Goal: Task Accomplishment & Management: Complete application form

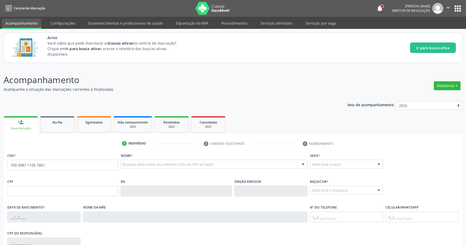
type input "700 0087 1105 7801"
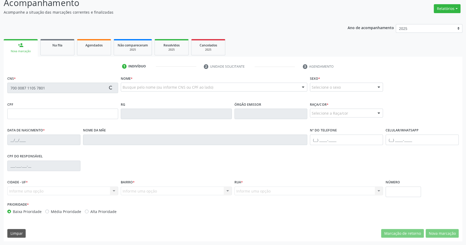
click at [266, 30] on div "Ano de acompanhamento 2025 person_add Nova marcação Na fila Agendados Não compa…" at bounding box center [233, 130] width 459 height 221
type input "227.521.614-68"
type input "[DATE]"
type input "[PERSON_NAME]"
type input "[PHONE_NUMBER]"
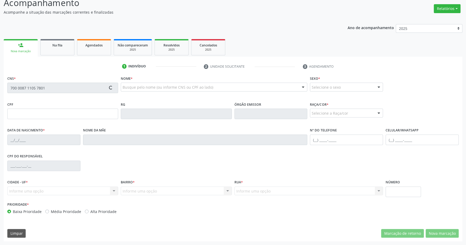
type input "077.619.604-96"
type input "700"
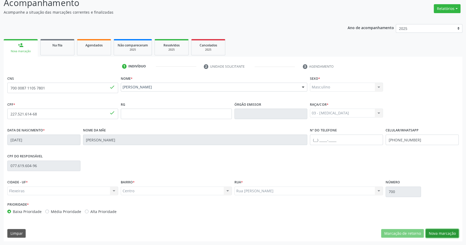
click at [439, 232] on button "Nova marcação" at bounding box center [442, 233] width 33 height 9
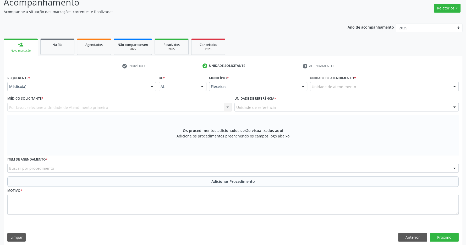
click at [335, 90] on div "Unidade de atendimento" at bounding box center [384, 86] width 149 height 9
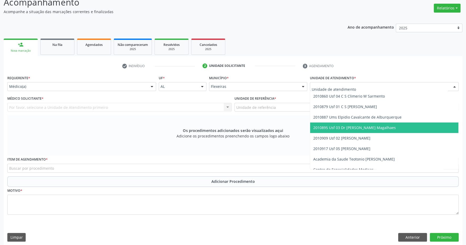
click at [363, 125] on span "2010895 Usf 03 Dr [PERSON_NAME] Magalhaes" at bounding box center [384, 127] width 148 height 10
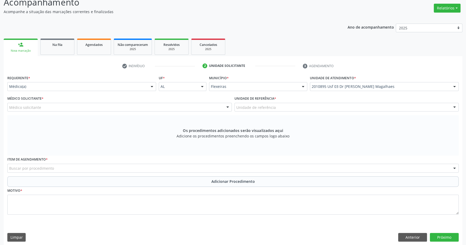
click at [158, 110] on div "Médico solicitante" at bounding box center [119, 107] width 225 height 9
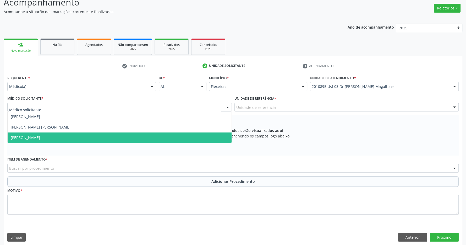
click at [141, 139] on span "[PERSON_NAME]" at bounding box center [120, 137] width 224 height 10
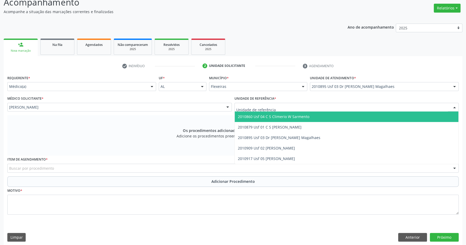
click at [338, 103] on div at bounding box center [347, 107] width 225 height 9
click at [331, 108] on input "text" at bounding box center [342, 110] width 212 height 10
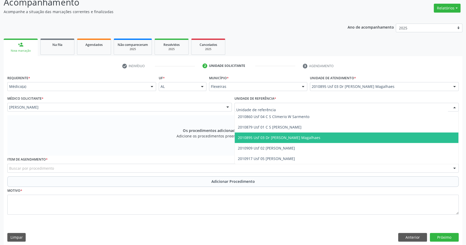
click at [314, 138] on span "2010895 Usf 03 Dr [PERSON_NAME] Magalhaes" at bounding box center [279, 137] width 83 height 5
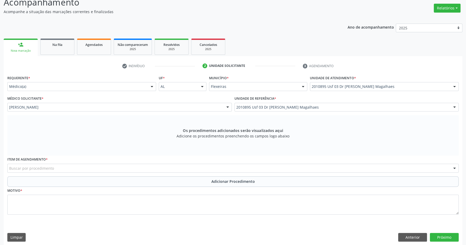
scroll to position [82, 0]
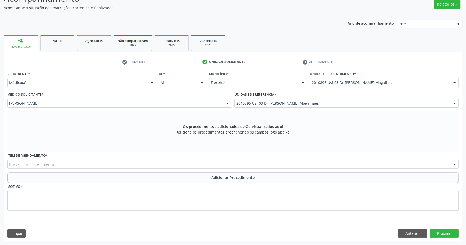
click at [194, 165] on div "Buscar por procedimento" at bounding box center [233, 164] width 452 height 9
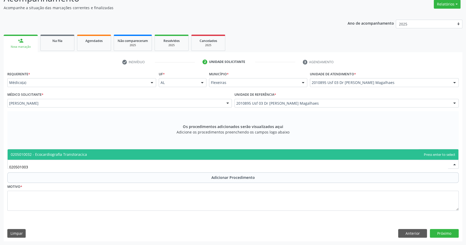
type input "0205010032"
click at [206, 149] on span "0205010032 - Ecocardiografia Transtoracica" at bounding box center [233, 154] width 451 height 10
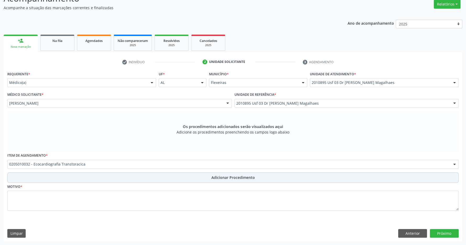
click at [220, 176] on span "Adicionar Procedimento" at bounding box center [234, 178] width 44 height 6
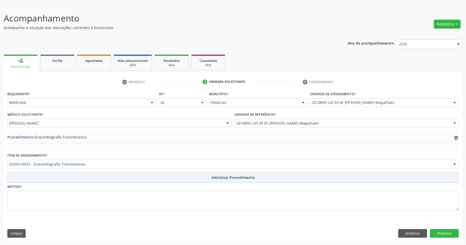
scroll to position [62, 0]
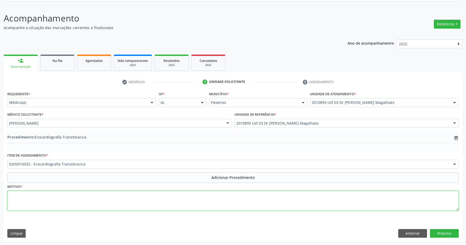
click at [220, 205] on textarea at bounding box center [233, 201] width 452 height 20
click at [233, 197] on textarea "rotina" at bounding box center [233, 201] width 452 height 20
type textarea "rotina"
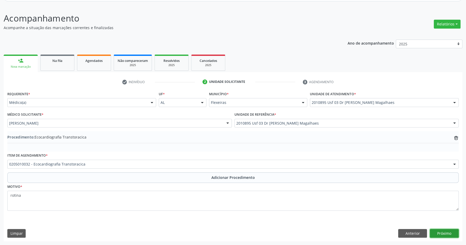
click at [447, 233] on button "Próximo" at bounding box center [444, 233] width 29 height 9
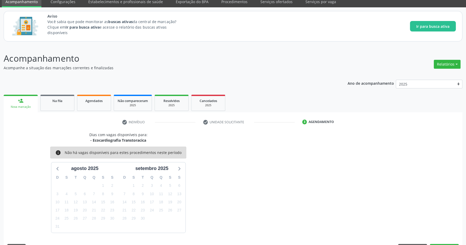
scroll to position [37, 0]
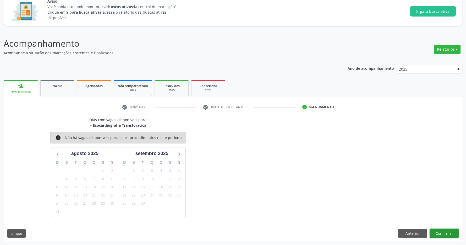
click at [446, 233] on button "Confirmar" at bounding box center [444, 233] width 29 height 9
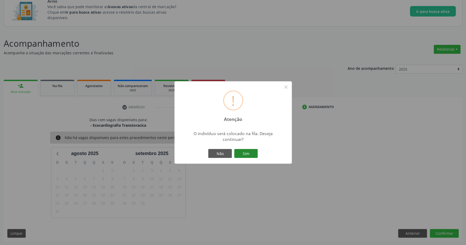
click at [243, 153] on button "Sim" at bounding box center [246, 153] width 24 height 9
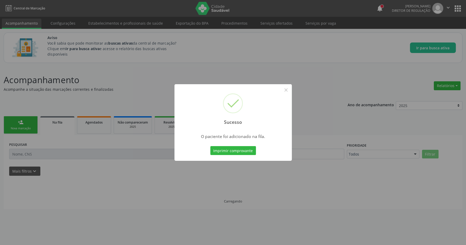
scroll to position [0, 0]
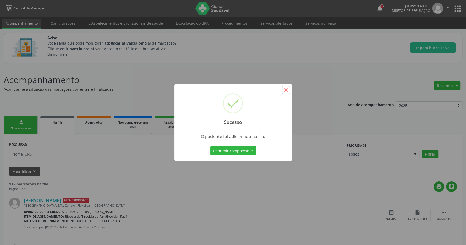
click at [288, 91] on button "×" at bounding box center [286, 89] width 9 height 9
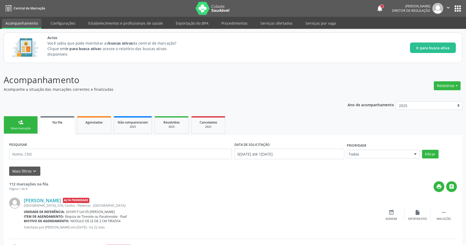
click at [54, 126] on link "Na fila" at bounding box center [57, 125] width 34 height 19
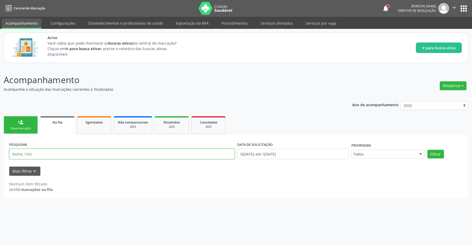
click at [54, 157] on input "text" at bounding box center [121, 154] width 225 height 10
type input "0205010032"
click at [438, 152] on button "Filtrar" at bounding box center [435, 154] width 17 height 9
drag, startPoint x: 49, startPoint y: 152, endPoint x: 0, endPoint y: 147, distance: 48.8
click at [9, 149] on input "0205010032" at bounding box center [121, 154] width 225 height 10
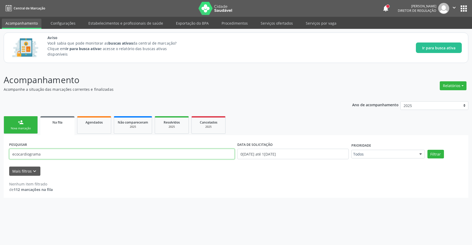
type input "ecocardiograma"
click at [427, 150] on button "Filtrar" at bounding box center [435, 154] width 17 height 9
click at [60, 121] on span "Na fila" at bounding box center [57, 122] width 10 height 4
click at [463, 3] on div "notifications Regina Rafaela dos Santos Silva Diretor de regulação  Configuraç…" at bounding box center [425, 8] width 86 height 11
click at [464, 6] on button "apps" at bounding box center [463, 8] width 9 height 9
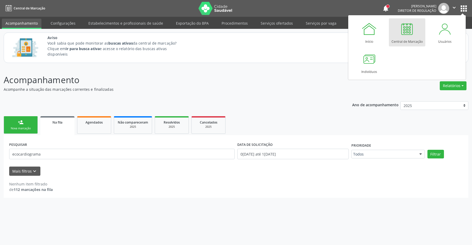
click at [415, 27] on link "Central de Marcação" at bounding box center [407, 32] width 36 height 28
click at [391, 40] on div "Central de Marcação" at bounding box center [406, 40] width 31 height 7
click at [15, 128] on div "Nova marcação" at bounding box center [21, 128] width 26 height 4
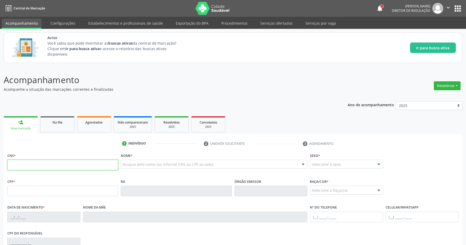
click at [38, 165] on input "text" at bounding box center [62, 165] width 111 height 10
type input "702 800"
type input "702 8006 0742 9961"
click at [289, 74] on p "Acompanhamento" at bounding box center [164, 79] width 321 height 13
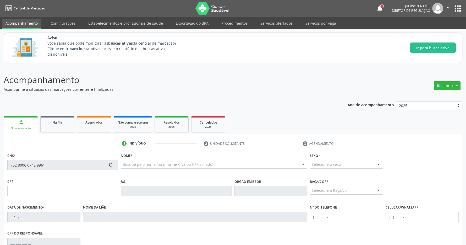
scroll to position [78, 0]
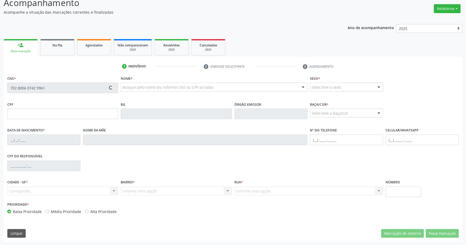
type input "[DATE]"
type input "[PHONE_NUMBER]"
type input "S/N"
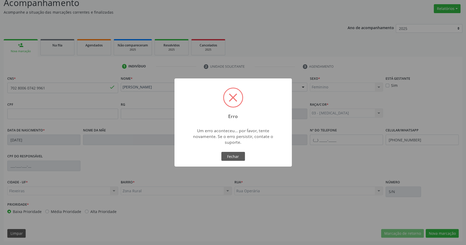
click at [446, 236] on div "Erro × Um erro aconteceu... por favor, tente novamente. Se o erro persistir, co…" at bounding box center [233, 122] width 466 height 245
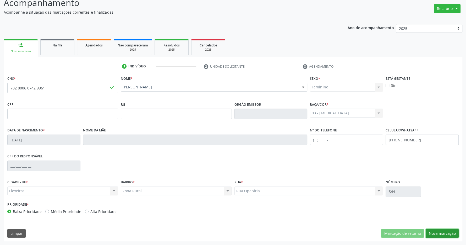
click at [440, 231] on button "Nova marcação" at bounding box center [442, 233] width 33 height 9
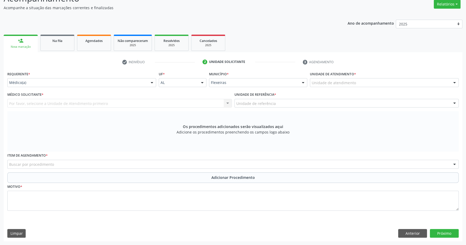
scroll to position [0, 0]
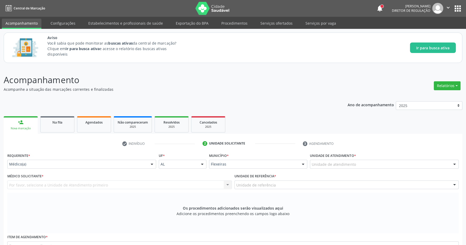
click at [375, 166] on div "Unidade de atendimento" at bounding box center [384, 164] width 149 height 9
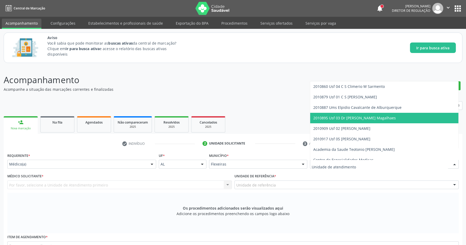
click at [368, 120] on span "2010895 Usf 03 Dr [PERSON_NAME] Magalhaes" at bounding box center [355, 117] width 83 height 5
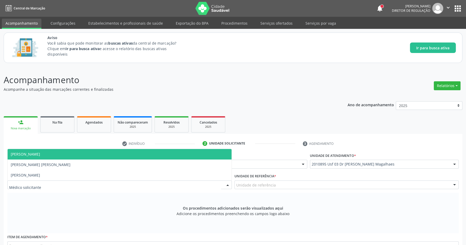
click at [211, 182] on div at bounding box center [119, 184] width 225 height 9
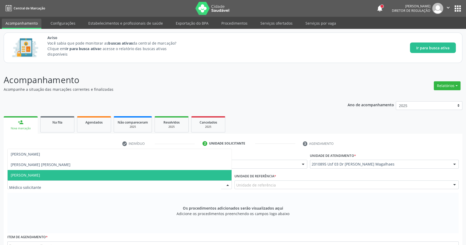
click at [176, 174] on span "[PERSON_NAME]" at bounding box center [120, 175] width 224 height 10
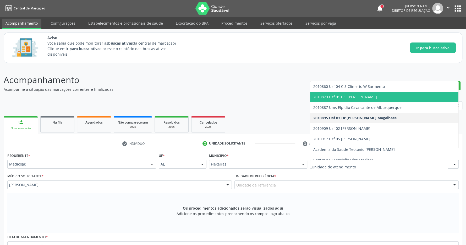
click at [355, 98] on span "2010879 Usf 01 C S [PERSON_NAME]" at bounding box center [346, 96] width 64 height 5
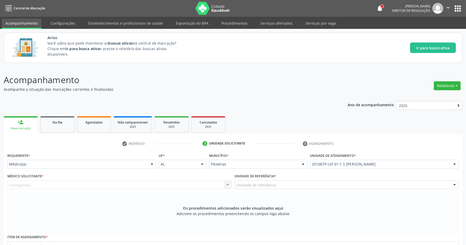
click at [198, 185] on div "Carregando..." at bounding box center [119, 184] width 225 height 9
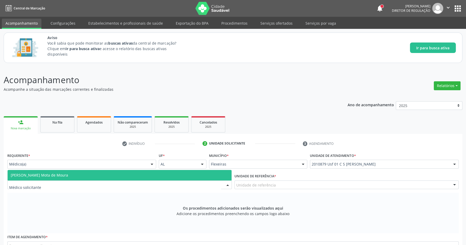
click at [169, 174] on span "Filipe Coutinho Mota de Moura" at bounding box center [120, 175] width 224 height 10
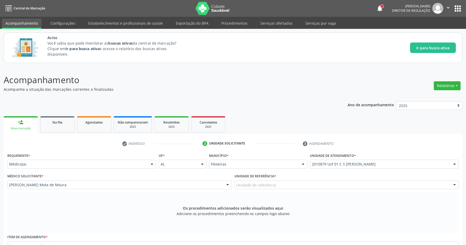
click at [287, 185] on div "Unidade de referência" at bounding box center [347, 184] width 225 height 9
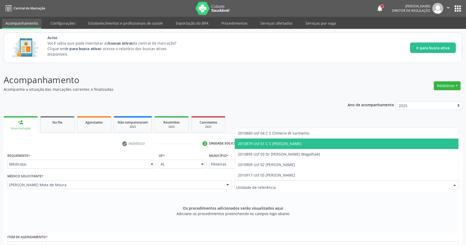
click at [297, 146] on span "2010879 Usf 01 C S [PERSON_NAME]" at bounding box center [270, 143] width 64 height 5
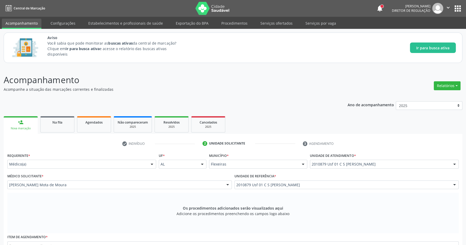
scroll to position [82, 0]
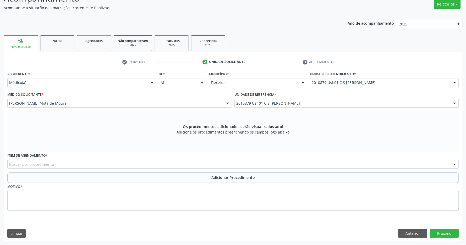
click at [219, 162] on div "Buscar por procedimento" at bounding box center [233, 164] width 452 height 9
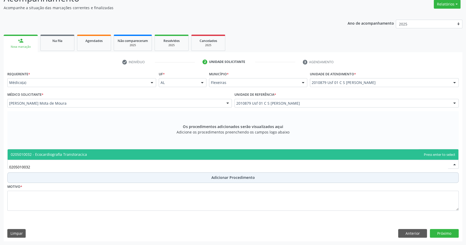
type input "0205010032"
click at [252, 178] on span "Adicionar Procedimento" at bounding box center [234, 178] width 44 height 6
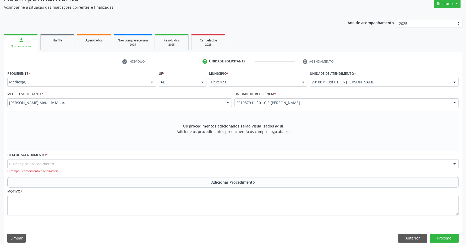
click at [83, 166] on div "Buscar por procedimento" at bounding box center [233, 163] width 452 height 9
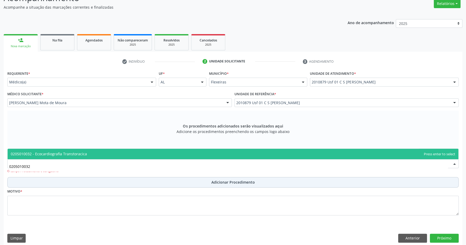
click at [214, 179] on button "Adicionar Procedimento" at bounding box center [233, 182] width 452 height 10
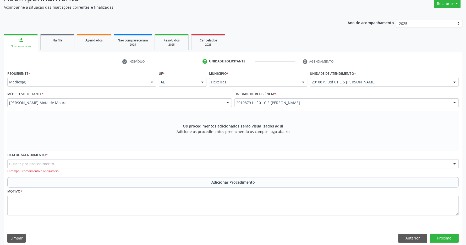
click at [131, 163] on div "Buscar por procedimento" at bounding box center [233, 163] width 452 height 9
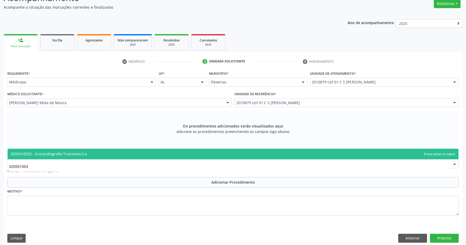
type input "0205010032"
click at [127, 153] on span "0205010032 - Ecocardiografia Transtoracica" at bounding box center [233, 154] width 451 height 10
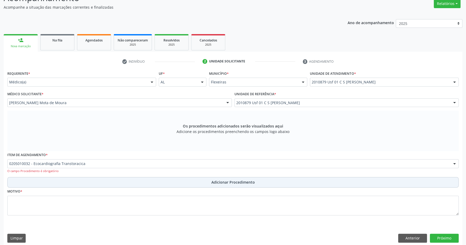
click at [224, 179] on button "Adicionar Procedimento" at bounding box center [233, 182] width 452 height 10
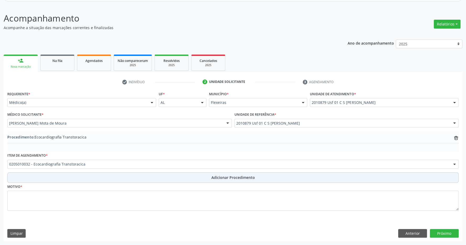
scroll to position [62, 0]
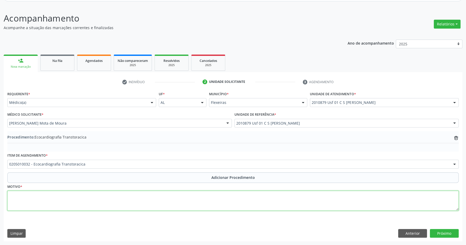
click at [189, 206] on textarea at bounding box center [233, 201] width 452 height 20
type textarea "bradcardia"
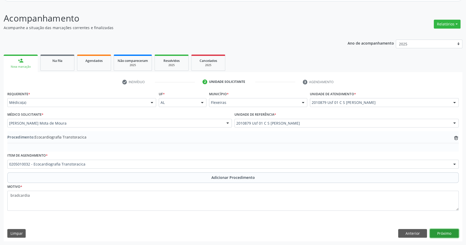
click at [451, 232] on button "Próximo" at bounding box center [444, 233] width 29 height 9
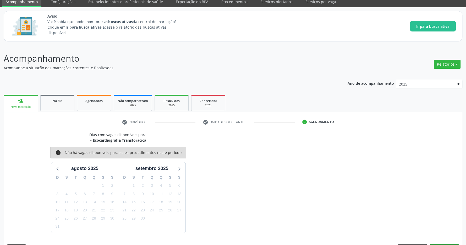
scroll to position [37, 0]
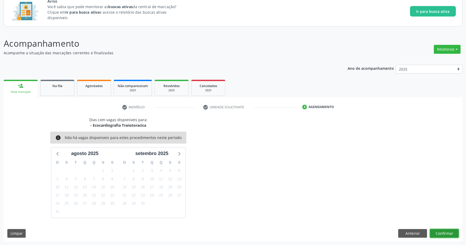
click at [441, 230] on button "Confirmar" at bounding box center [444, 233] width 29 height 9
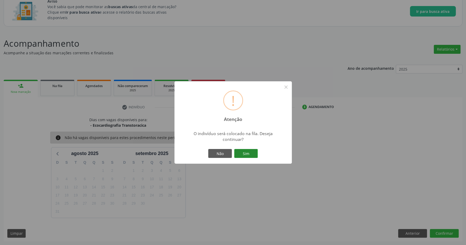
click at [257, 156] on button "Sim" at bounding box center [246, 153] width 24 height 9
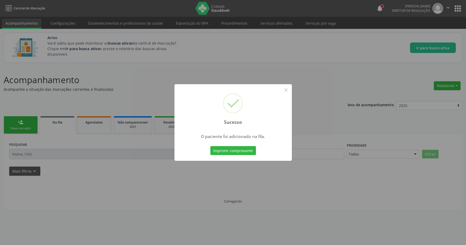
scroll to position [0, 0]
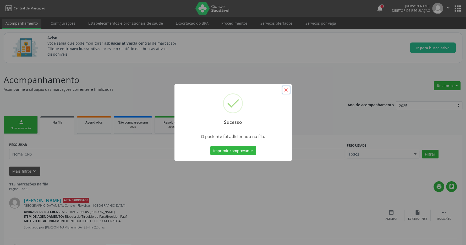
click at [287, 91] on button "×" at bounding box center [286, 89] width 9 height 9
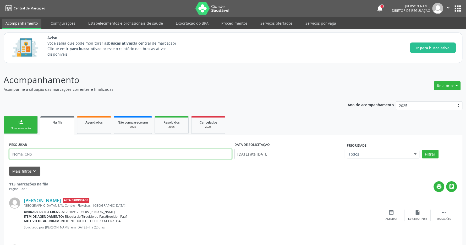
click at [85, 152] on input "text" at bounding box center [120, 154] width 223 height 10
click at [456, 8] on button "apps" at bounding box center [458, 8] width 9 height 9
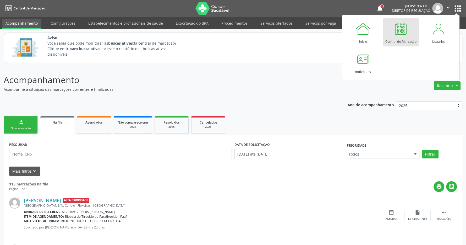
click at [398, 26] on div at bounding box center [401, 29] width 16 height 16
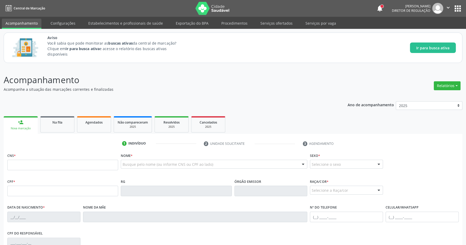
click at [80, 165] on input "text" at bounding box center [62, 165] width 111 height 10
type input "707 0078 6293 2333"
click at [293, 100] on div "Ano de acompanhamento 2025 person_add Nova marcação Na fila Agendados Não compa…" at bounding box center [233, 208] width 459 height 221
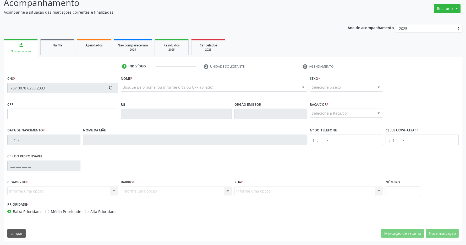
click at [272, 32] on div "Ano de acompanhamento 2025 person_add Nova marcação Na fila Agendados Não compa…" at bounding box center [233, 130] width 459 height 221
type input "870.743.624-68"
type input "01/04/1964"
type input "Maria da Conceicão"
type input "(82) 99422-3373"
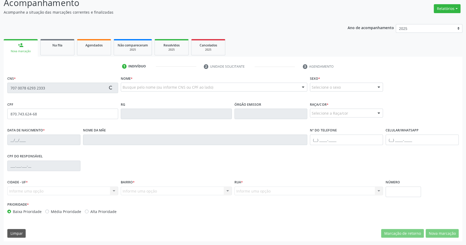
type input "108"
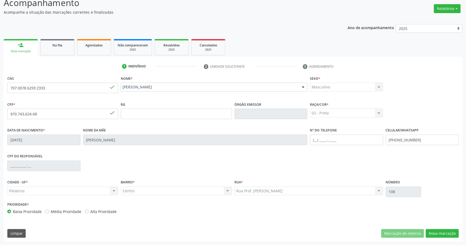
click at [263, 161] on div "CPF do responsável" at bounding box center [233, 165] width 454 height 26
click at [435, 228] on div "CNS 707 0078 6293 2333 done Nome * Benedito Bezerra de Lima Benedito Bezerra de…" at bounding box center [233, 157] width 459 height 167
click at [435, 231] on button "Nova marcação" at bounding box center [442, 233] width 33 height 9
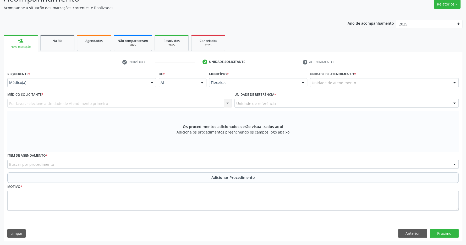
scroll to position [55, 0]
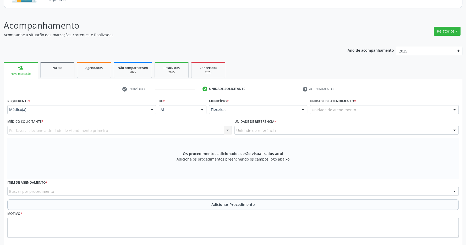
click at [340, 113] on div "Unidade de atendimento" at bounding box center [384, 109] width 149 height 9
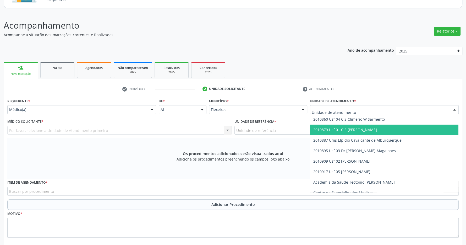
click at [346, 131] on span "2010879 Usf 01 C S [PERSON_NAME]" at bounding box center [346, 129] width 64 height 5
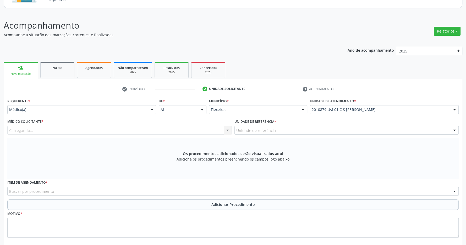
drag, startPoint x: 220, startPoint y: 130, endPoint x: 178, endPoint y: 135, distance: 42.3
click at [220, 130] on div "Carregando... Nenhum resultado encontrado para: " " Não há nenhuma opção para s…" at bounding box center [119, 130] width 225 height 9
click at [211, 131] on div "Carregando... Nenhum resultado encontrado para: " " Não há nenhuma opção para s…" at bounding box center [119, 130] width 225 height 9
click at [226, 131] on div "Carregando... Nenhum resultado encontrado para: " " Não há nenhuma opção para s…" at bounding box center [119, 130] width 225 height 9
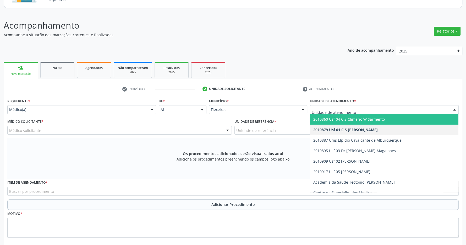
click at [363, 121] on span "2010860 Usf 04 C S Climerio W Sarmento" at bounding box center [350, 119] width 72 height 5
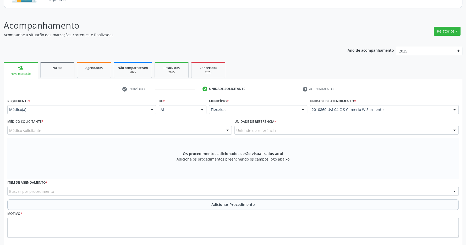
click at [217, 129] on div "Médico solicitante" at bounding box center [119, 130] width 225 height 9
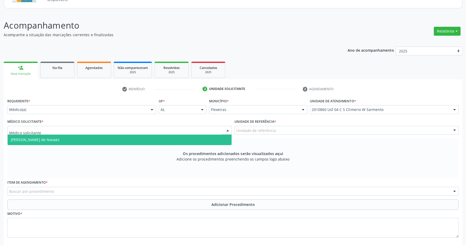
click at [187, 140] on span "Maria Eduarda Gleife Leite de Novaes" at bounding box center [120, 139] width 224 height 10
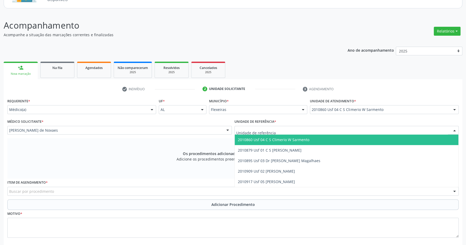
click at [287, 142] on span "2010860 Usf 04 C S Climerio W Sarmento" at bounding box center [274, 139] width 72 height 5
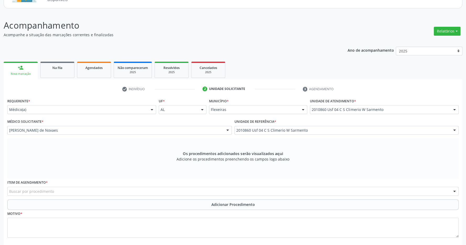
click at [110, 191] on div "Buscar por procedimento" at bounding box center [233, 191] width 452 height 9
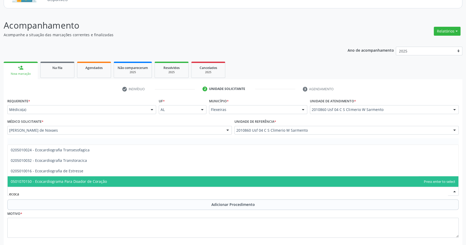
type input "ecocar"
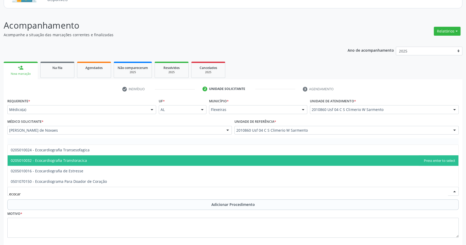
click at [132, 161] on span "0205010032 - Ecocardiografia Transtoracica" at bounding box center [233, 160] width 451 height 10
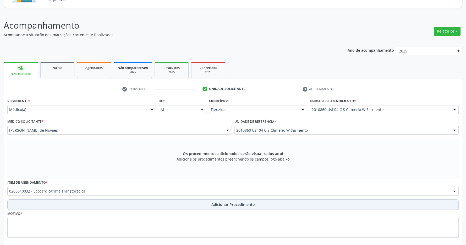
click at [223, 203] on span "Adicionar Procedimento" at bounding box center [234, 205] width 44 height 6
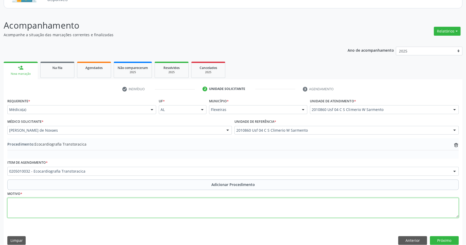
click at [213, 215] on textarea at bounding box center [233, 208] width 452 height 20
type textarea "insuficiência cardiaca"
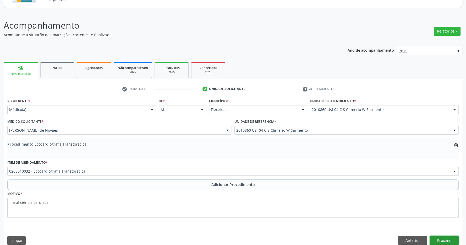
click at [443, 237] on button "Próximo" at bounding box center [444, 240] width 29 height 9
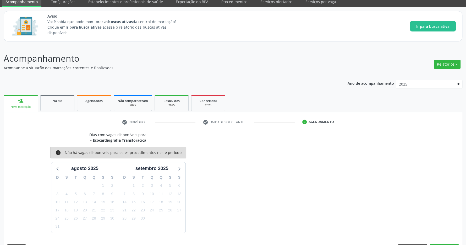
scroll to position [37, 0]
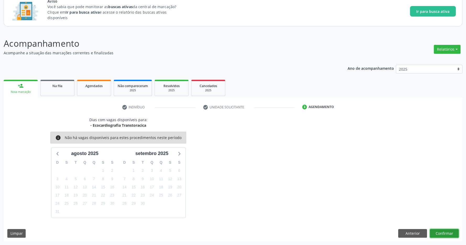
click at [444, 233] on button "Confirmar" at bounding box center [444, 233] width 29 height 9
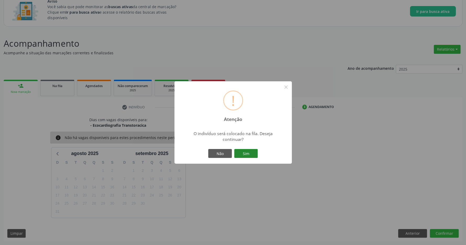
click at [249, 151] on button "Sim" at bounding box center [246, 153] width 24 height 9
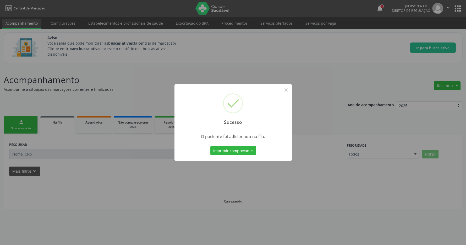
scroll to position [0, 0]
click at [288, 90] on button "×" at bounding box center [288, 89] width 9 height 9
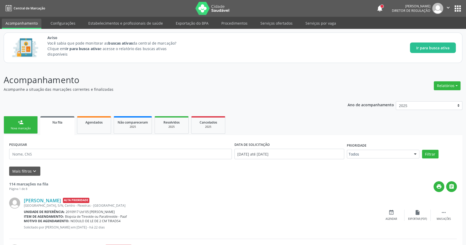
click at [456, 10] on button "apps" at bounding box center [458, 8] width 9 height 9
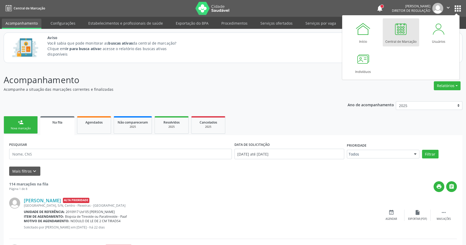
click at [401, 34] on div at bounding box center [401, 29] width 16 height 16
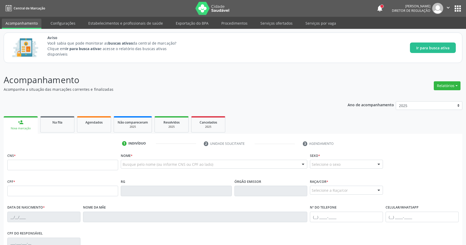
click at [101, 160] on input "text" at bounding box center [62, 165] width 111 height 10
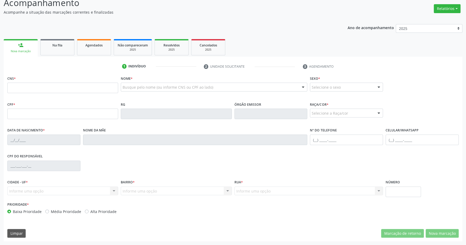
scroll to position [78, 0]
type input "703 0018 6467 6670"
click at [278, 39] on ul "person_add Nova marcação Na fila Agendados Não compareceram 2025 Resolvidos 202…" at bounding box center [233, 47] width 459 height 19
type input "021.021.474-01"
type input "07/02/1951"
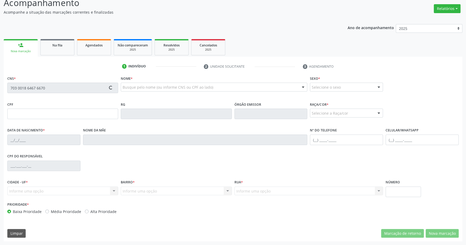
type input "Celina Tércila da Conceicão"
type input "(82) 99160-2281"
type input "160"
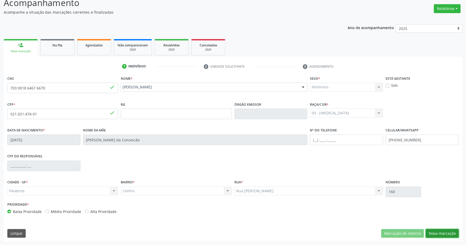
click at [447, 231] on button "Nova marcação" at bounding box center [442, 233] width 33 height 9
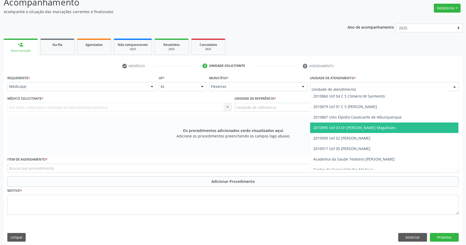
click at [386, 129] on span "2010895 Usf 03 Dr [PERSON_NAME] Magalhaes" at bounding box center [355, 127] width 83 height 5
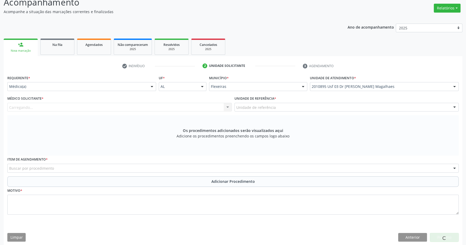
click at [212, 107] on div "Carregando... Nenhum resultado encontrado para: " " Não há nenhuma opção para s…" at bounding box center [119, 107] width 225 height 9
click at [197, 109] on div "Médico solicitante" at bounding box center [119, 107] width 225 height 9
click at [227, 107] on div at bounding box center [228, 107] width 8 height 9
click at [153, 111] on div "Médico solicitante" at bounding box center [119, 107] width 225 height 9
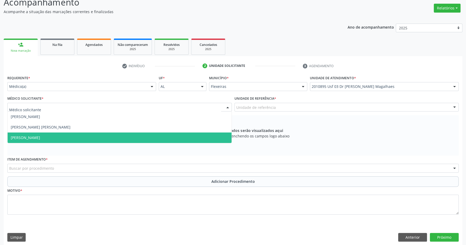
click at [133, 136] on span "[PERSON_NAME]" at bounding box center [120, 137] width 224 height 10
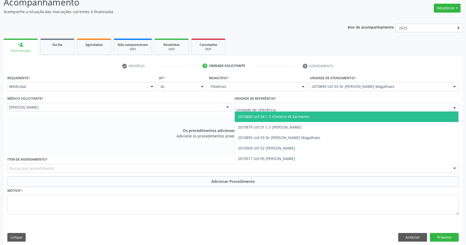
click at [303, 106] on div at bounding box center [347, 107] width 225 height 9
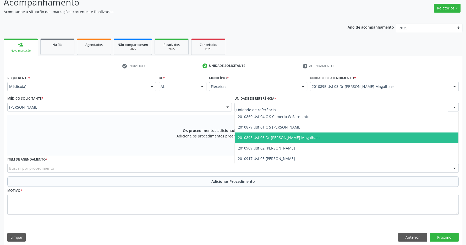
click at [300, 140] on span "2010895 Usf 03 Dr [PERSON_NAME] Magalhaes" at bounding box center [279, 137] width 83 height 5
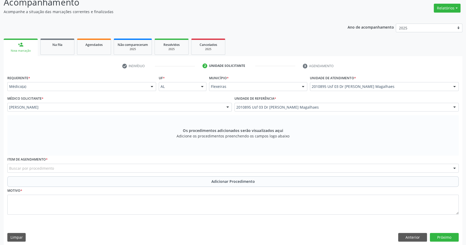
click at [147, 170] on div "Buscar por procedimento" at bounding box center [233, 168] width 452 height 9
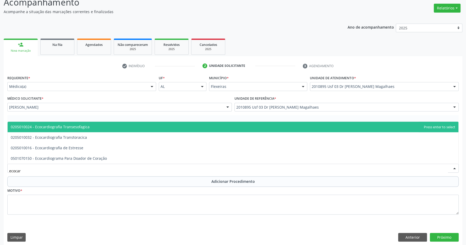
type input "ecocard"
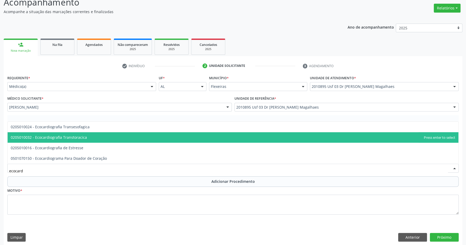
click at [140, 142] on span "0205010032 - Ecocardiografia Transtoracica" at bounding box center [233, 137] width 451 height 10
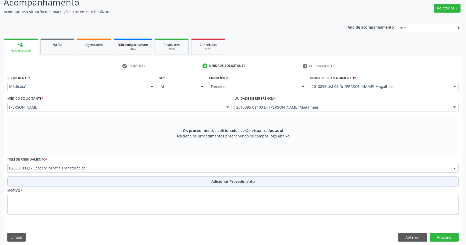
click at [219, 181] on span "Adicionar Procedimento" at bounding box center [234, 182] width 44 height 6
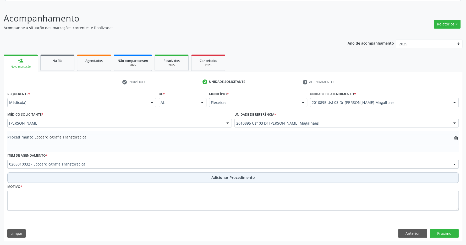
scroll to position [62, 0]
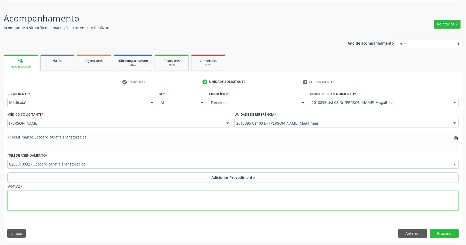
click at [229, 206] on textarea at bounding box center [233, 201] width 452 height 20
click at [217, 202] on textarea at bounding box center [233, 201] width 452 height 20
type textarea "has + dm + ex-tabagista"
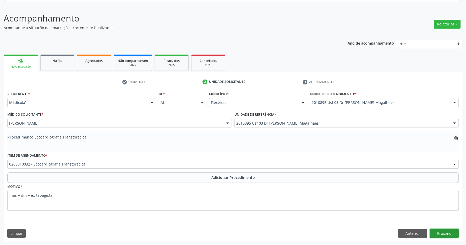
click at [448, 234] on button "Próximo" at bounding box center [444, 233] width 29 height 9
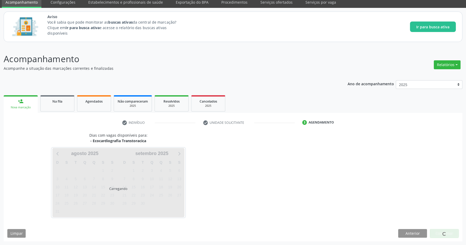
scroll to position [21, 0]
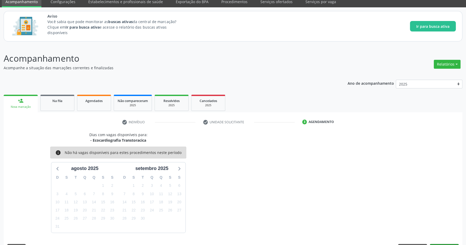
click at [450, 234] on div "Dias com vagas disponíveis para: - Ecocardiografia Transtoracica info Não há va…" at bounding box center [233, 194] width 459 height 124
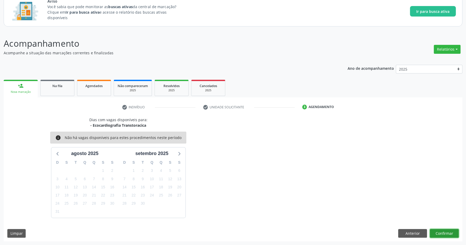
click at [444, 234] on button "Confirmar" at bounding box center [444, 233] width 29 height 9
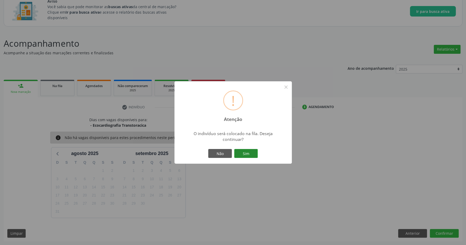
click at [249, 156] on button "Sim" at bounding box center [246, 153] width 24 height 9
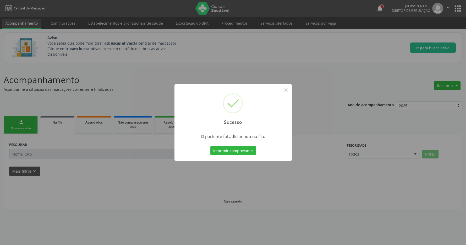
scroll to position [0, 0]
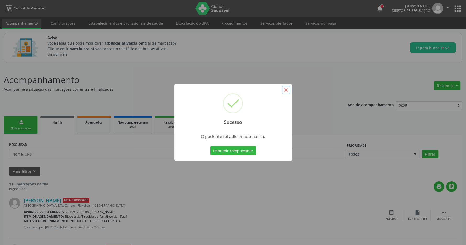
click at [287, 91] on button "×" at bounding box center [286, 89] width 9 height 9
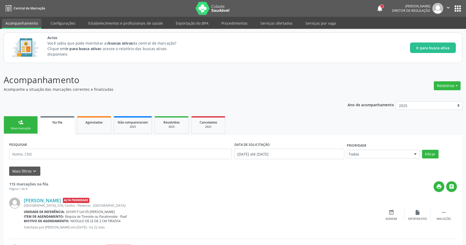
click at [459, 6] on button "apps" at bounding box center [458, 8] width 9 height 9
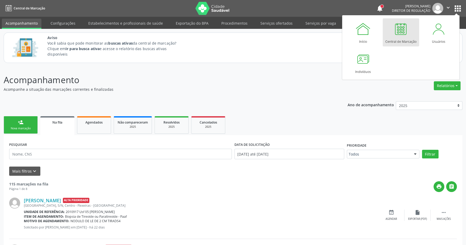
click at [403, 34] on div at bounding box center [401, 29] width 16 height 16
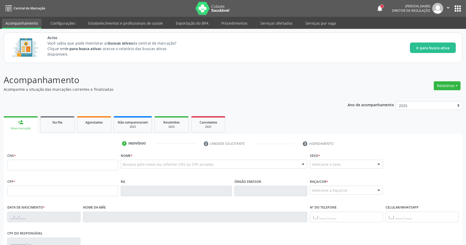
click at [82, 167] on input "text" at bounding box center [62, 165] width 111 height 10
type input "708 4082 4626 0363"
click at [267, 81] on p "Acompanhamento" at bounding box center [164, 79] width 321 height 13
type input "068.832.324-35"
type input "[DATE]"
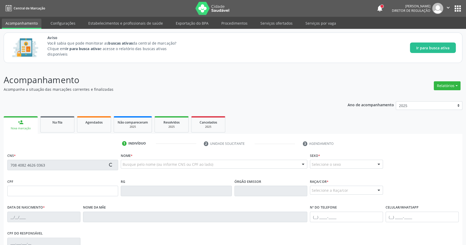
type input "Nazinha [PERSON_NAME]"
type input "[PHONE_NUMBER]"
type input "121.855.044-95"
type input "S/N"
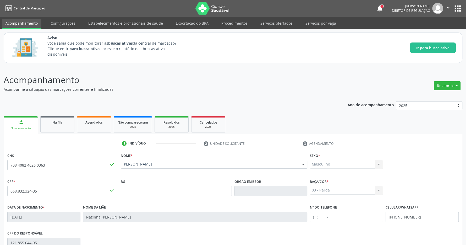
scroll to position [78, 0]
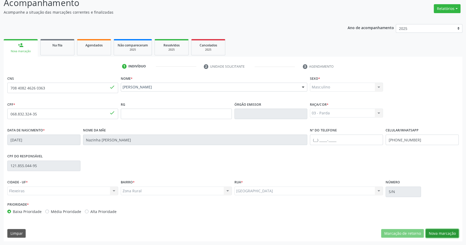
click at [440, 234] on button "Nova marcação" at bounding box center [442, 233] width 33 height 9
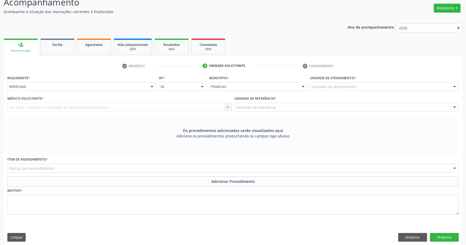
scroll to position [82, 0]
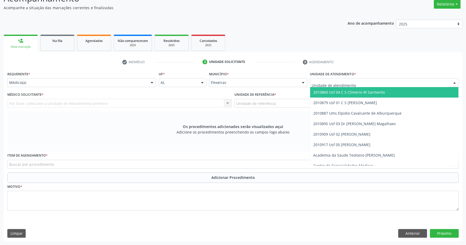
click at [387, 83] on div at bounding box center [384, 82] width 149 height 9
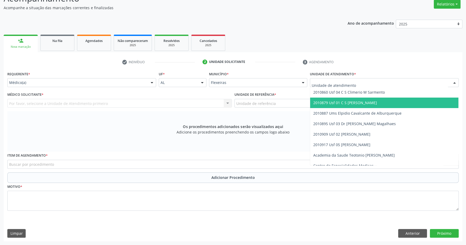
click at [378, 101] on span "2010879 Usf 01 C S [PERSON_NAME]" at bounding box center [384, 103] width 148 height 10
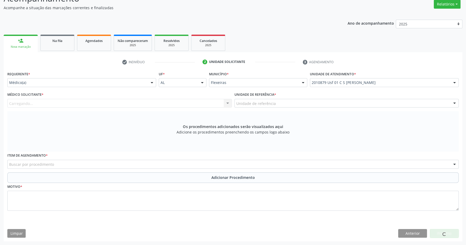
click at [210, 101] on div "Carregando... Nenhum resultado encontrado para: " " Não há nenhuma opção para s…" at bounding box center [119, 103] width 225 height 9
click at [227, 102] on div "Carregando... Nenhum resultado encontrado para: " " Não há nenhuma opção para s…" at bounding box center [119, 103] width 225 height 9
click at [156, 105] on div "Carregando... Nenhum resultado encontrado para: " " Não há nenhuma opção para s…" at bounding box center [119, 103] width 225 height 9
click at [164, 105] on div "Médico solicitante" at bounding box center [119, 103] width 225 height 9
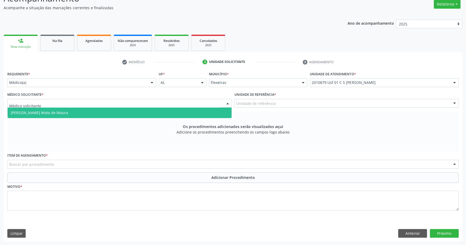
click at [155, 111] on span "[PERSON_NAME] Mota de Moura" at bounding box center [120, 112] width 224 height 10
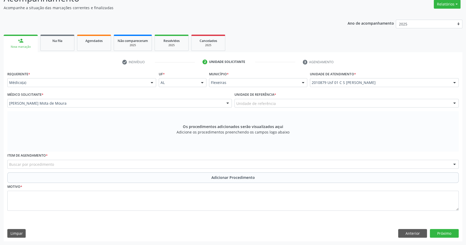
click at [287, 105] on div "Unidade de referência" at bounding box center [347, 103] width 225 height 9
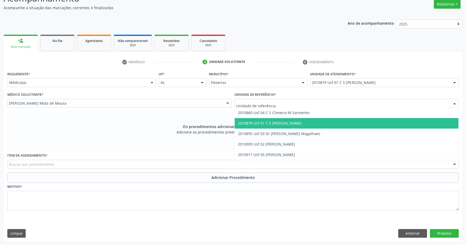
click at [286, 121] on span "2010879 Usf 01 C S [PERSON_NAME]" at bounding box center [270, 123] width 64 height 5
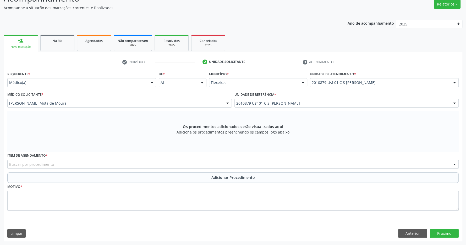
click at [231, 161] on div "Buscar por procedimento" at bounding box center [233, 164] width 452 height 9
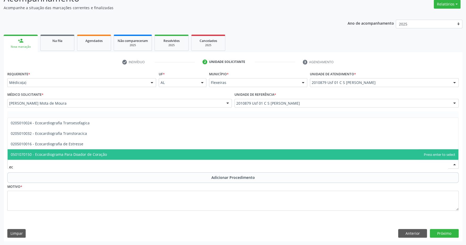
type input "e"
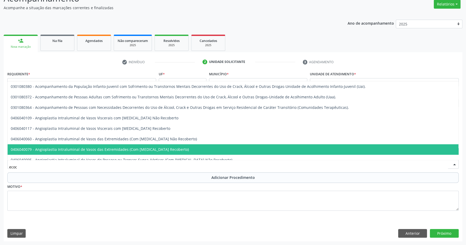
type input "ecoca"
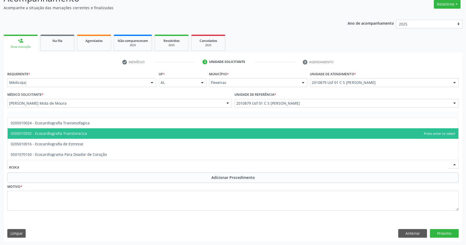
click at [216, 132] on span "0205010032 - Ecocardiografia Transtoracica" at bounding box center [233, 133] width 451 height 10
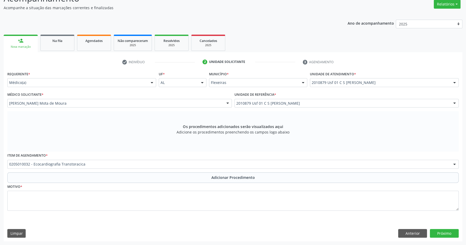
click at [118, 131] on span "0406010013 - Abertura de Comunicação Inter-Atrial" at bounding box center [233, 128] width 451 height 10
click at [144, 160] on div "0406010013 - Abertura de Comunicação Inter-Atrial" at bounding box center [233, 164] width 452 height 9
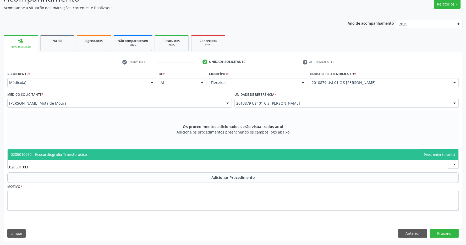
type input "0205010032"
click at [140, 153] on span "0205010032 - Ecocardiografia Transtoracica" at bounding box center [233, 154] width 451 height 10
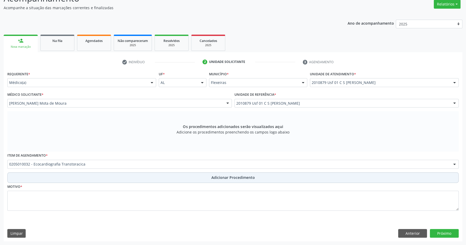
click at [210, 177] on button "Adicionar Procedimento" at bounding box center [233, 177] width 452 height 10
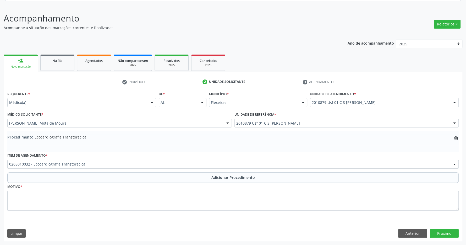
click at [219, 175] on span "Adicionar Procedimento" at bounding box center [234, 178] width 44 height 6
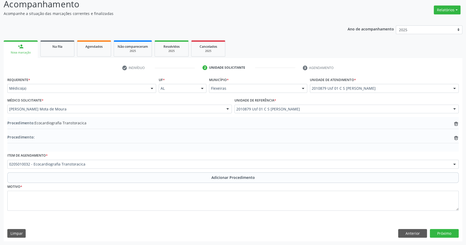
scroll to position [62, 0]
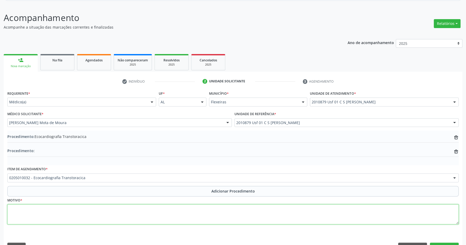
click at [158, 213] on textarea at bounding box center [233, 214] width 452 height 20
click at [159, 212] on textarea at bounding box center [233, 214] width 452 height 20
type textarea "passado de cate + has fa permamente, sopro sistolico em foco aortico (important…"
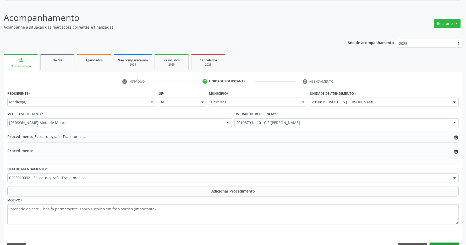
click at [446, 243] on button "Próximo" at bounding box center [444, 247] width 29 height 9
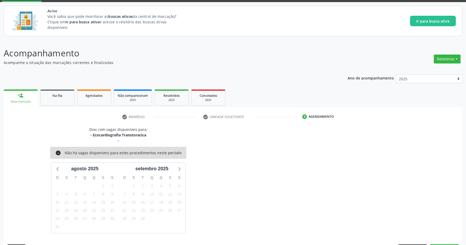
scroll to position [42, 0]
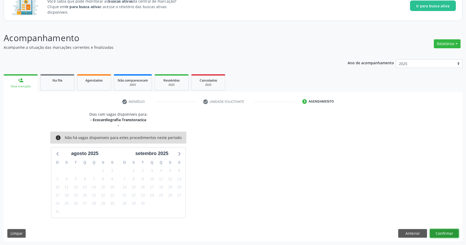
click at [439, 232] on button "Confirmar" at bounding box center [444, 233] width 29 height 9
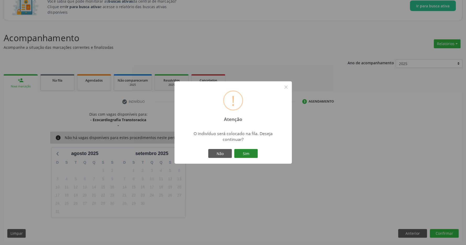
click at [241, 150] on button "Sim" at bounding box center [246, 153] width 24 height 9
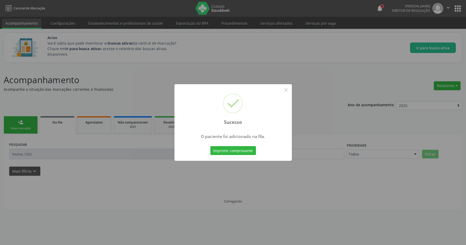
scroll to position [0, 0]
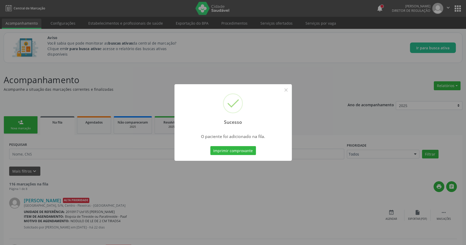
click at [293, 90] on div "Sucesso × O paciente foi adicionado na fila. Imprimir comprovante Cancel" at bounding box center [233, 122] width 466 height 245
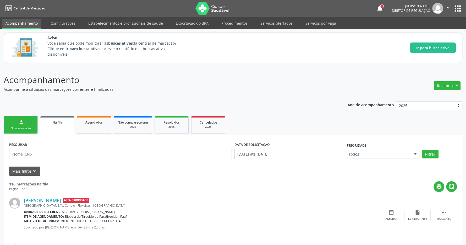
click at [65, 121] on div "Na fila" at bounding box center [57, 122] width 27 height 6
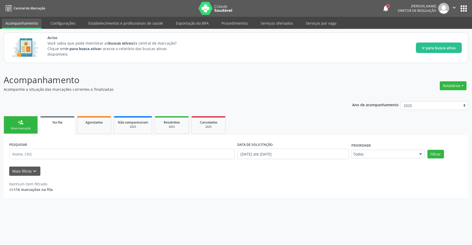
click at [464, 8] on button "apps" at bounding box center [463, 8] width 9 height 9
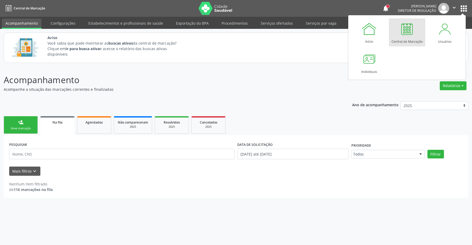
click at [407, 29] on div at bounding box center [407, 29] width 16 height 16
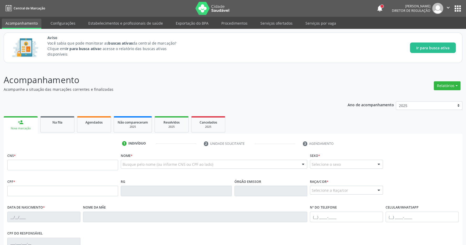
click at [42, 165] on input "text" at bounding box center [62, 165] width 111 height 10
type input "707 0008 3690 0032"
type input "491.271.524-72"
type input "[DATE]"
type input "[PERSON_NAME]"
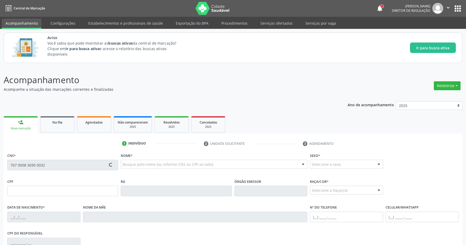
type input "[PHONE_NUMBER]"
type input "259.342.104-59"
type input "S/N"
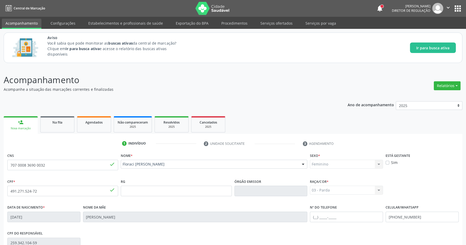
scroll to position [78, 0]
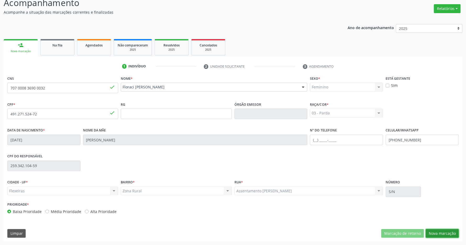
click at [435, 231] on button "Nova marcação" at bounding box center [442, 233] width 33 height 9
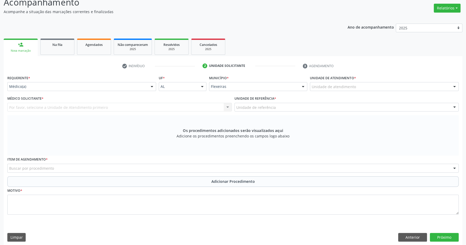
click at [365, 88] on div "Unidade de atendimento" at bounding box center [384, 86] width 149 height 9
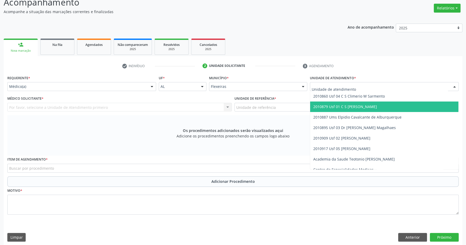
click at [359, 104] on span "2010879 Usf 01 C S [PERSON_NAME]" at bounding box center [384, 106] width 148 height 10
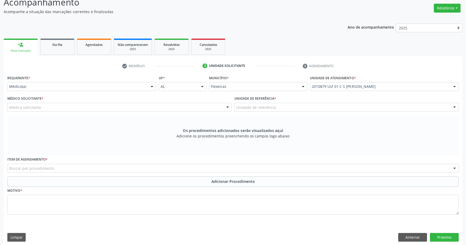
click at [182, 106] on div "Médico solicitante" at bounding box center [119, 107] width 225 height 9
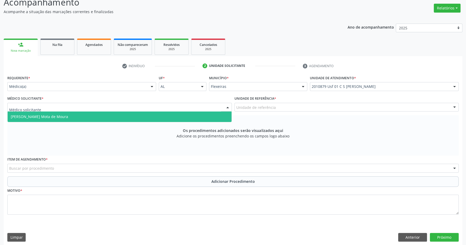
click at [174, 114] on span "Filipe Coutinho Mota de Moura" at bounding box center [120, 116] width 224 height 10
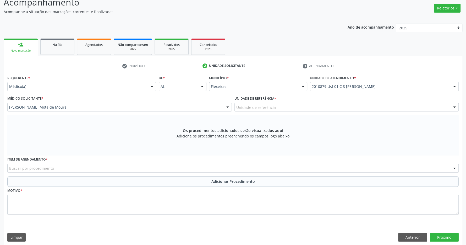
click at [307, 107] on div "Unidade de referência" at bounding box center [347, 107] width 225 height 9
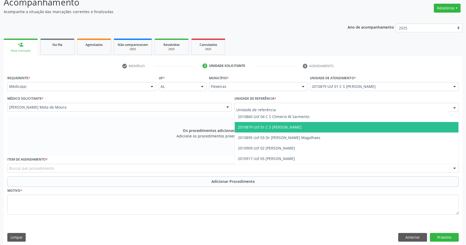
click at [295, 126] on span "2010879 Usf 01 C S [PERSON_NAME]" at bounding box center [270, 127] width 64 height 5
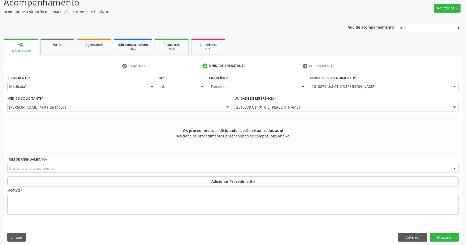
click at [175, 168] on div "Buscar por procedimento" at bounding box center [233, 168] width 452 height 9
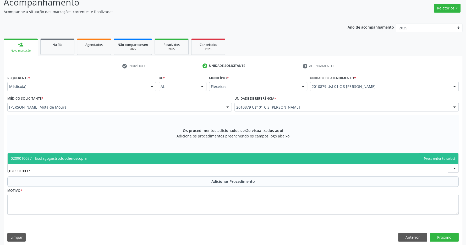
type input "0209010037"
click at [175, 152] on div "Requerente * Médico(a) Médico(a) Enfermeiro(a) Paciente Nenhum resultado encont…" at bounding box center [233, 148] width 452 height 148
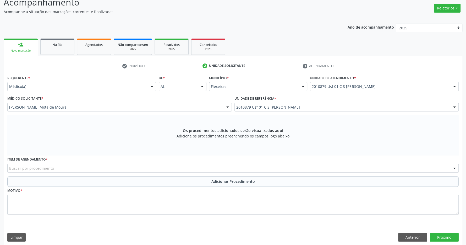
click at [185, 168] on div "Buscar por procedimento" at bounding box center [233, 168] width 452 height 9
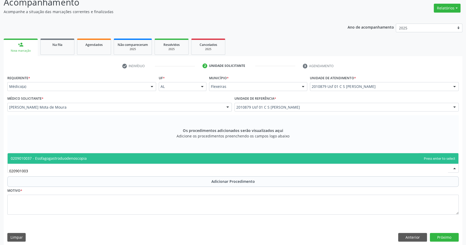
type input "0209010037"
click at [162, 160] on span "0209010037 - Esofagogastroduodenoscopia" at bounding box center [233, 158] width 451 height 10
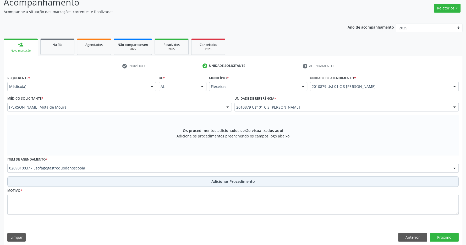
click at [223, 181] on span "Adicionar Procedimento" at bounding box center [234, 182] width 44 height 6
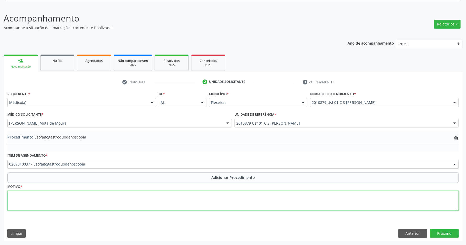
click at [211, 202] on textarea at bounding box center [233, 201] width 452 height 20
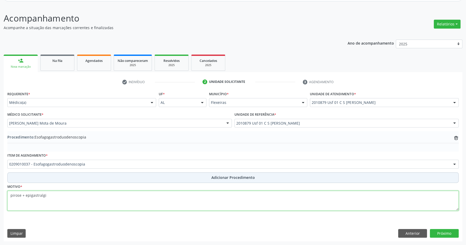
type textarea "pirose + epigastralgia"
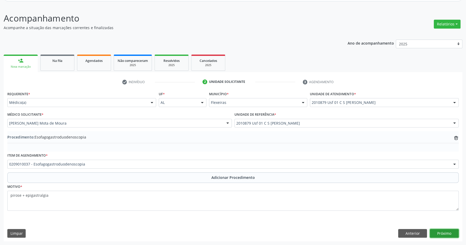
click at [444, 233] on button "Próximo" at bounding box center [444, 233] width 29 height 9
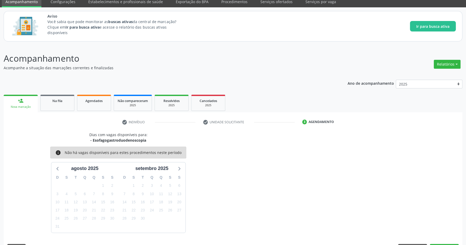
scroll to position [37, 0]
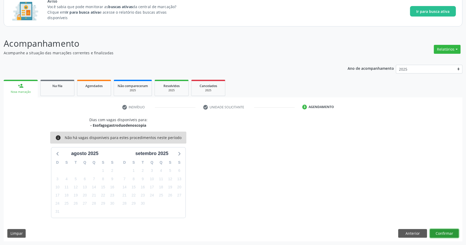
click at [440, 232] on button "Confirmar" at bounding box center [444, 233] width 29 height 9
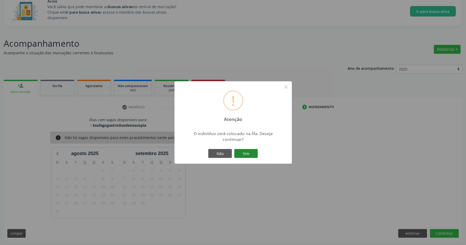
click at [245, 152] on button "Sim" at bounding box center [246, 153] width 24 height 9
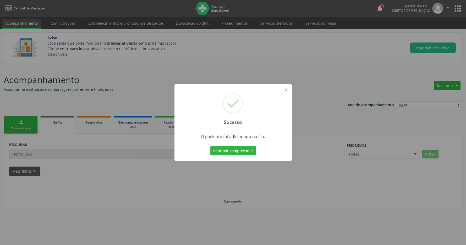
scroll to position [0, 0]
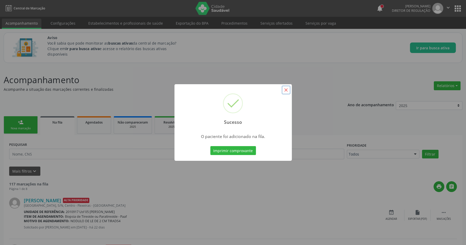
click at [286, 88] on button "×" at bounding box center [286, 89] width 9 height 9
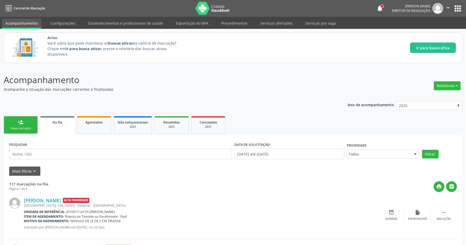
click at [456, 6] on button "apps" at bounding box center [458, 8] width 9 height 9
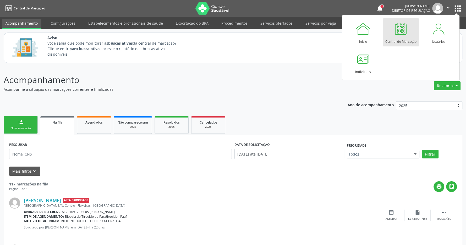
click at [405, 33] on div at bounding box center [401, 29] width 16 height 16
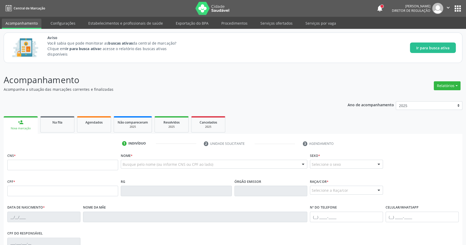
click at [52, 166] on input "text" at bounding box center [62, 165] width 111 height 10
click at [55, 163] on input "702 8091" at bounding box center [62, 165] width 111 height 10
type input "702 8091 5322 8360"
click at [179, 83] on p "Acompanhamento" at bounding box center [164, 79] width 321 height 13
type input "042.123.064-92"
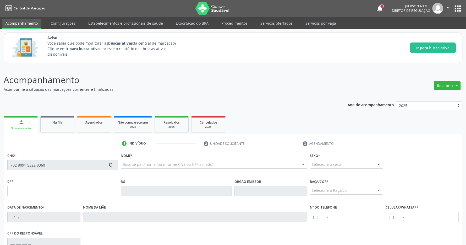
type input "[DATE]"
type input "[PERSON_NAME]"
type input "[PHONE_NUMBER]"
type input "426"
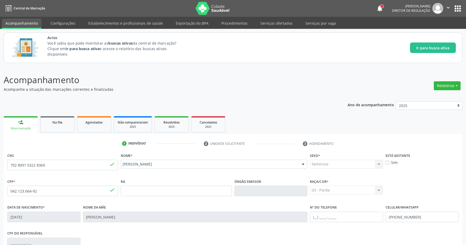
scroll to position [78, 0]
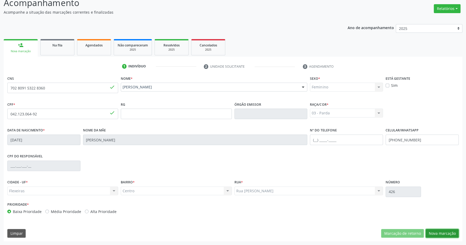
click at [449, 231] on button "Nova marcação" at bounding box center [442, 233] width 33 height 9
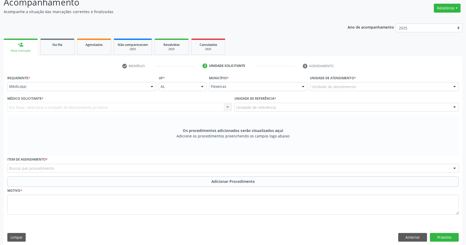
scroll to position [0, 0]
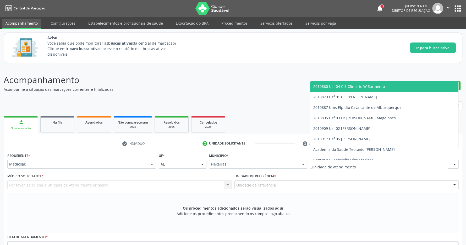
click at [377, 166] on div at bounding box center [384, 164] width 149 height 9
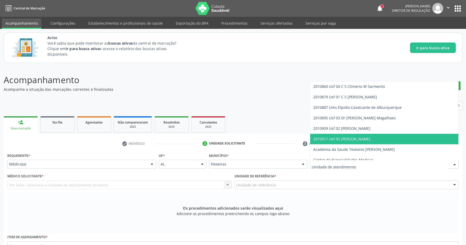
click at [373, 116] on span "2010895 Usf 03 Dr [PERSON_NAME] Magalhaes" at bounding box center [384, 118] width 148 height 10
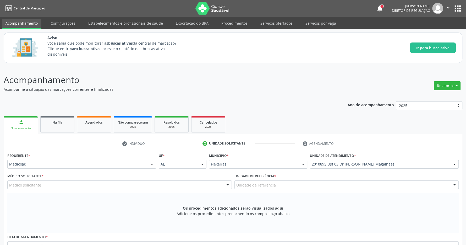
click at [146, 185] on div "Médico solicitante" at bounding box center [119, 184] width 225 height 9
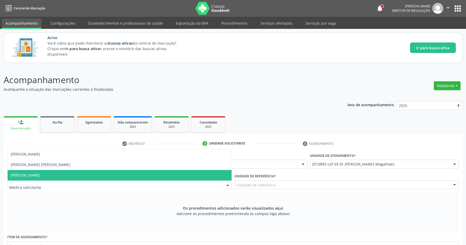
click at [93, 175] on span "[PERSON_NAME]" at bounding box center [120, 175] width 224 height 10
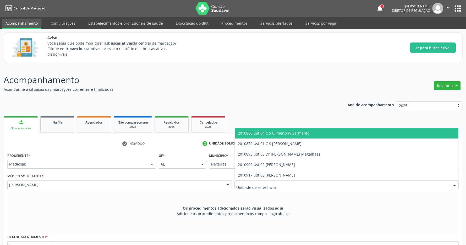
click at [341, 185] on div at bounding box center [347, 184] width 225 height 9
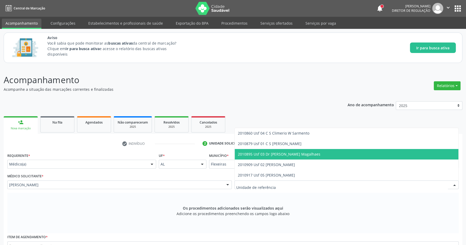
click at [305, 155] on span "2010895 Usf 03 Dr [PERSON_NAME] Magalhaes" at bounding box center [279, 154] width 83 height 5
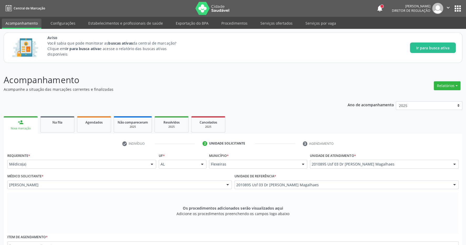
scroll to position [82, 0]
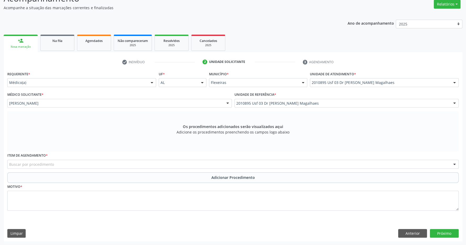
click at [225, 165] on div "Buscar por procedimento" at bounding box center [233, 164] width 452 height 9
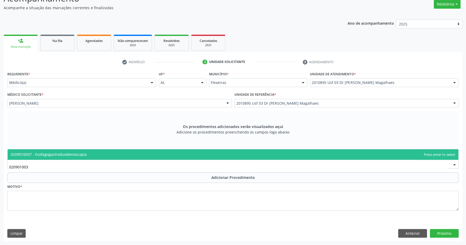
type input "0209010037"
click at [225, 153] on span "0209010037 - Esofagogastroduodenoscopia" at bounding box center [233, 154] width 451 height 10
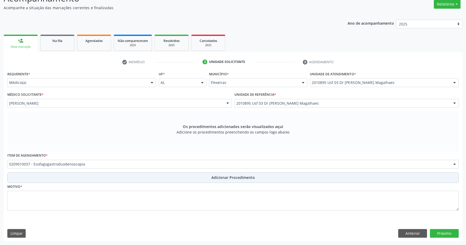
click at [231, 175] on span "Adicionar Procedimento" at bounding box center [234, 178] width 44 height 6
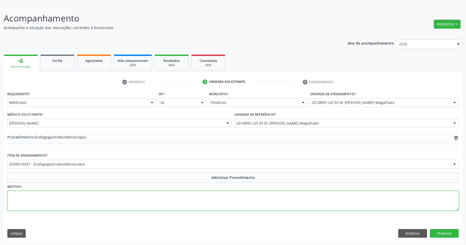
click at [220, 195] on textarea at bounding box center [233, 201] width 452 height 20
type textarea "paciente com sinimas dispepticos há mais"
